Goal: Navigation & Orientation: Find specific page/section

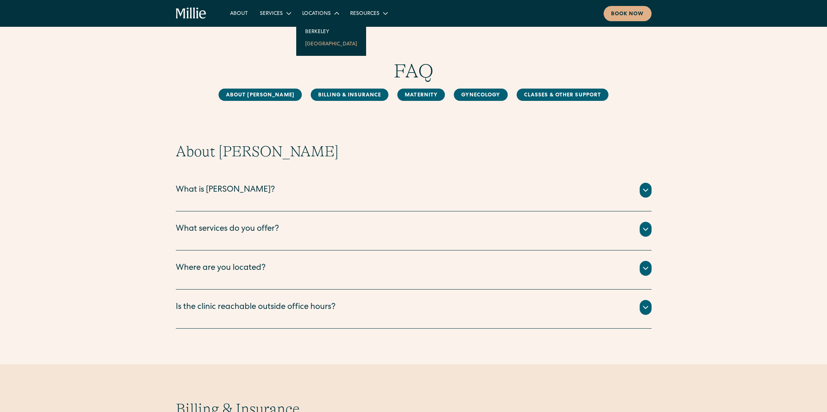
click at [316, 42] on link "[GEOGRAPHIC_DATA]" at bounding box center [331, 44] width 64 height 12
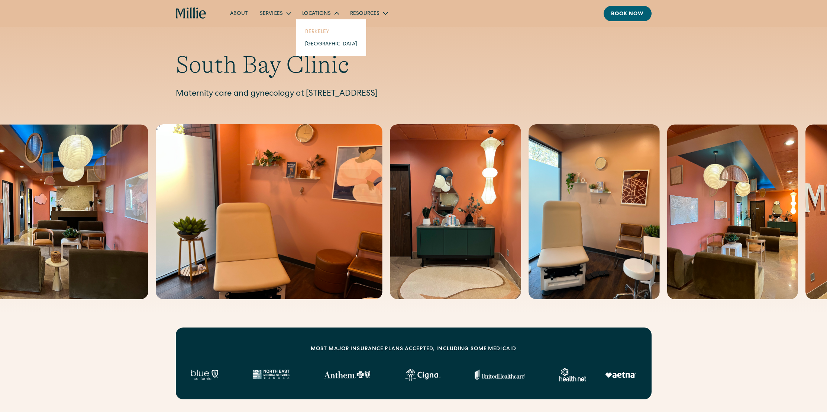
click at [313, 32] on link "Berkeley" at bounding box center [331, 31] width 64 height 12
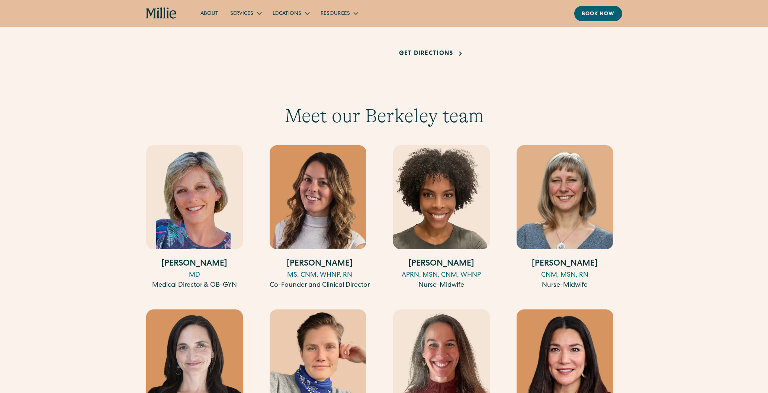
scroll to position [668, 0]
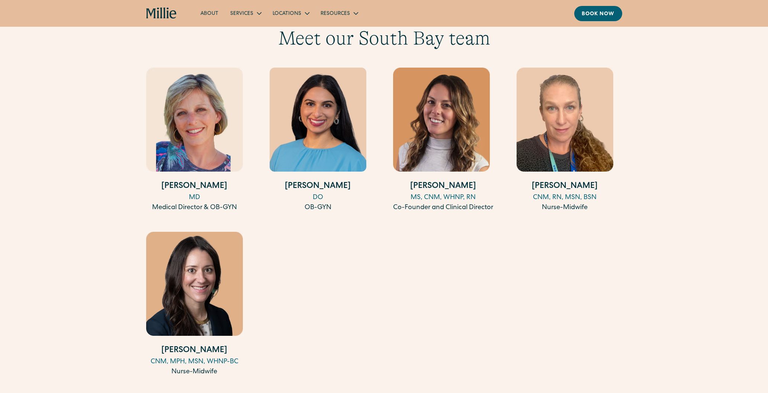
scroll to position [732, 0]
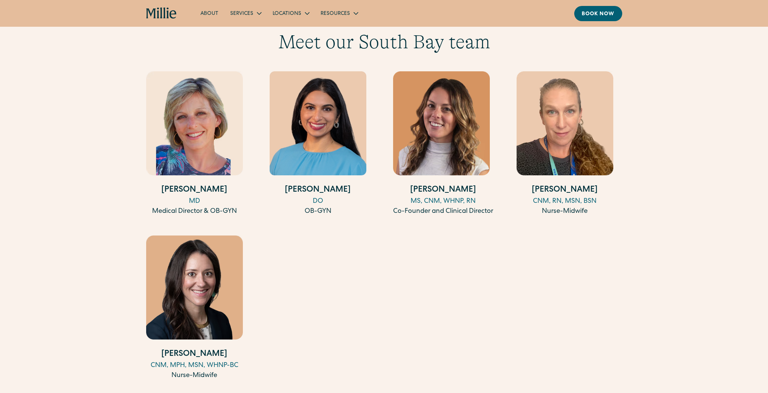
click at [68, 246] on div "Meet our South Bay team Amy Kane MD Medical Director & OB-GYN Anisha Sarma DO O…" at bounding box center [384, 206] width 768 height 352
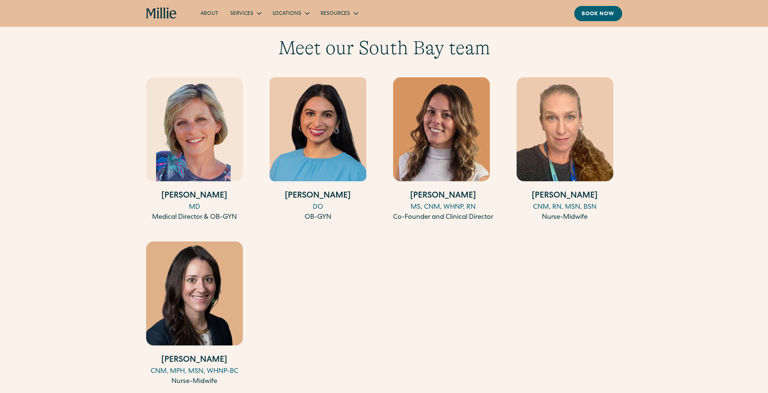
scroll to position [725, 0]
